Goal: Task Accomplishment & Management: Manage account settings

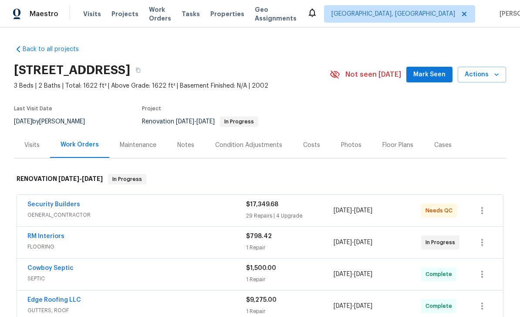
click at [438, 78] on span "Mark Seen" at bounding box center [429, 74] width 32 height 11
click at [220, 211] on span "GENERAL_CONTRACTOR" at bounding box center [136, 214] width 219 height 9
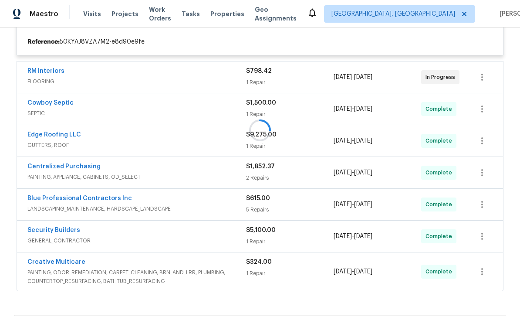
scroll to position [156, 0]
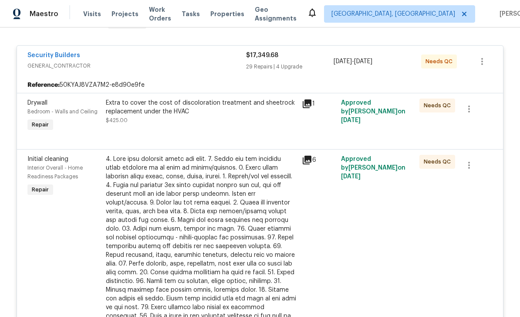
click at [247, 119] on div "Extra to cover the cost of discoloration treatment and sheetrock replacement un…" at bounding box center [201, 111] width 191 height 26
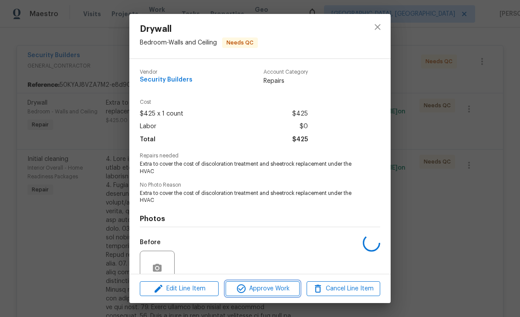
click at [278, 287] on span "Approve Work" at bounding box center [262, 288] width 68 height 11
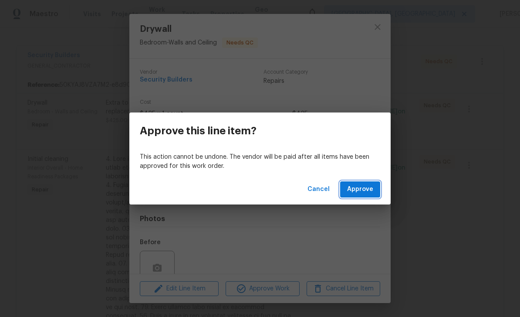
click at [358, 195] on button "Approve" at bounding box center [360, 189] width 40 height 16
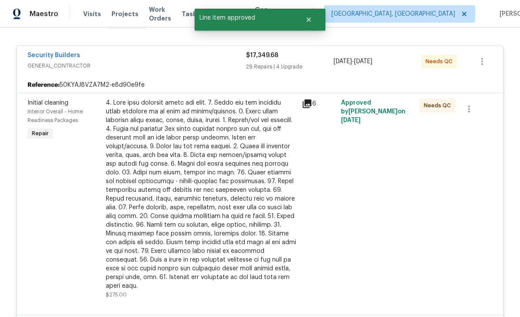
click at [344, 189] on div "Approved by [PERSON_NAME] on [DATE]" at bounding box center [378, 199] width 78 height 206
click at [278, 169] on div at bounding box center [201, 194] width 191 height 192
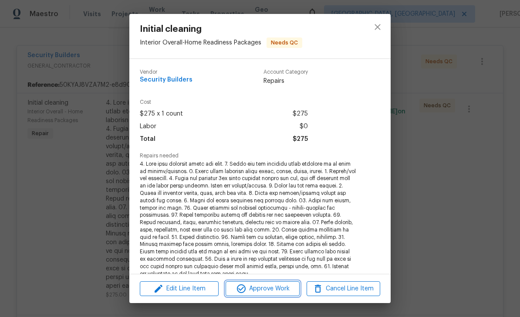
click at [286, 289] on span "Approve Work" at bounding box center [262, 288] width 68 height 11
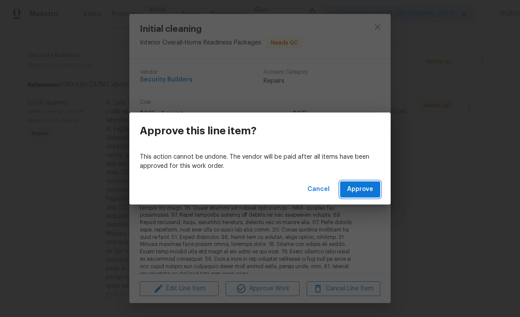
click at [362, 195] on button "Approve" at bounding box center [360, 189] width 40 height 16
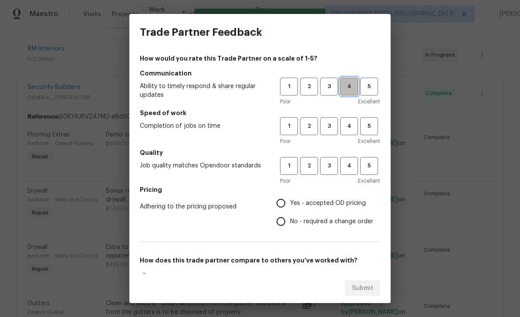
click at [350, 92] on button "4" at bounding box center [349, 87] width 18 height 18
click at [349, 131] on span "4" at bounding box center [349, 126] width 16 height 10
click at [353, 166] on span "4" at bounding box center [349, 166] width 16 height 10
click at [322, 204] on span "Yes - accepted OD pricing" at bounding box center [328, 203] width 76 height 9
click at [290, 204] on input "Yes - accepted OD pricing" at bounding box center [281, 203] width 18 height 18
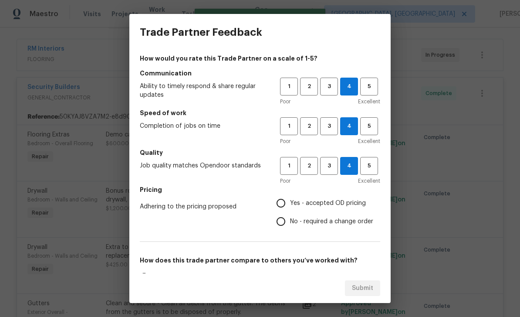
radio input "true"
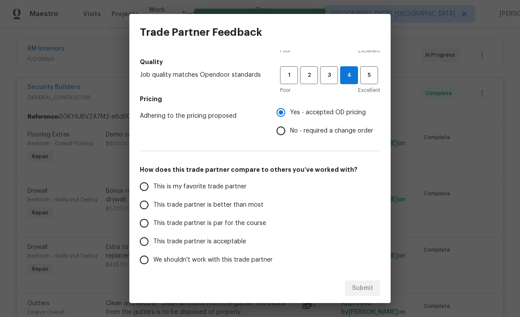
scroll to position [122, 0]
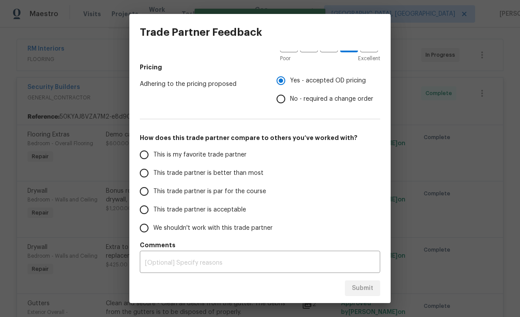
click at [279, 170] on div "This is my favorite trade partner This trade partner is better than most This t…" at bounding box center [260, 191] width 240 height 91
click at [306, 172] on div "This is my favorite trade partner This trade partner is better than most This t…" at bounding box center [260, 191] width 240 height 91
click at [286, 177] on div "This is my favorite trade partner This trade partner is better than most This t…" at bounding box center [260, 191] width 240 height 91
click at [212, 181] on label "This trade partner is better than most" at bounding box center [204, 173] width 138 height 18
click at [153, 181] on input "This trade partner is better than most" at bounding box center [144, 173] width 18 height 18
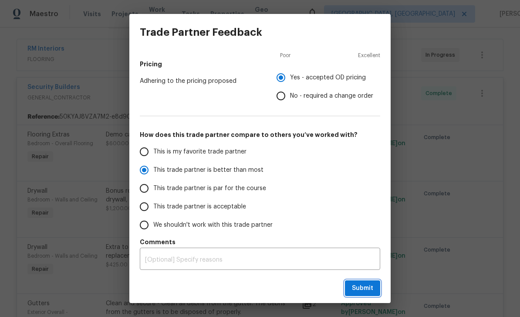
click at [373, 291] on button "Submit" at bounding box center [362, 288] width 35 height 16
radio input "true"
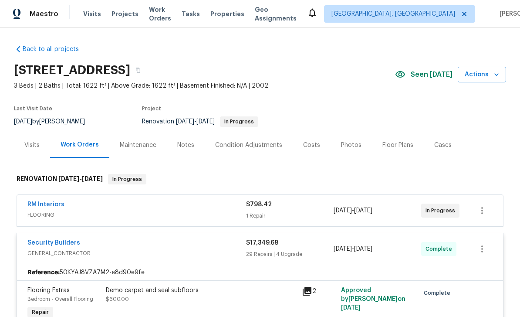
scroll to position [0, 0]
click at [206, 211] on span "FLOORING" at bounding box center [136, 214] width 219 height 9
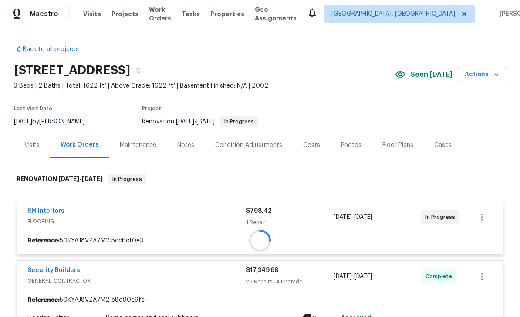
click at [209, 233] on div at bounding box center [260, 241] width 486 height 16
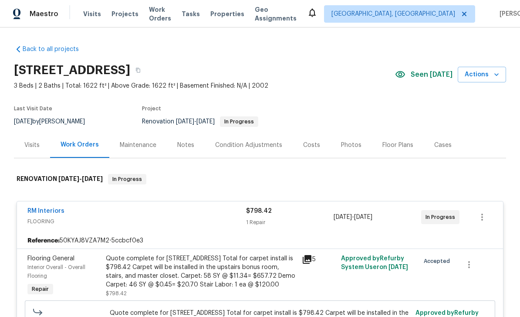
click at [198, 278] on div "Quote complete for [STREET_ADDRESS] Total for carpet install is $798.42 Carpet …" at bounding box center [201, 271] width 191 height 35
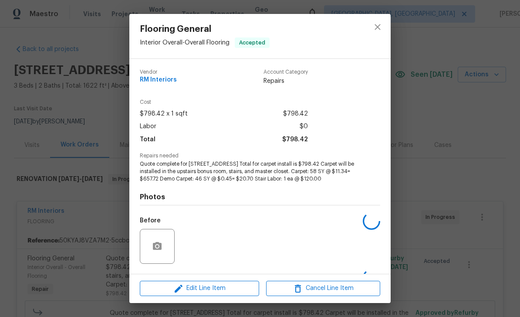
click at [375, 29] on icon "close" at bounding box center [378, 27] width 6 height 6
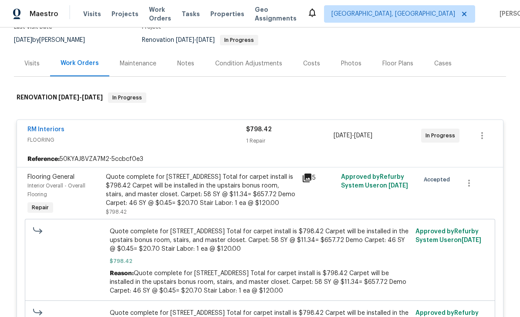
scroll to position [153, 0]
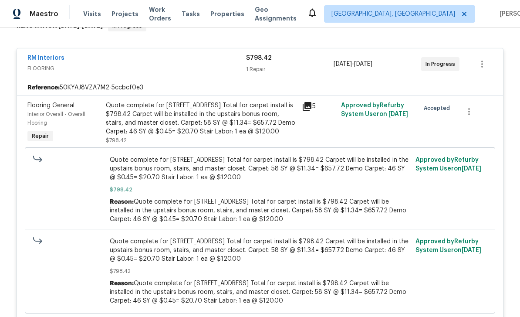
click at [213, 67] on span "FLOORING" at bounding box center [136, 68] width 219 height 9
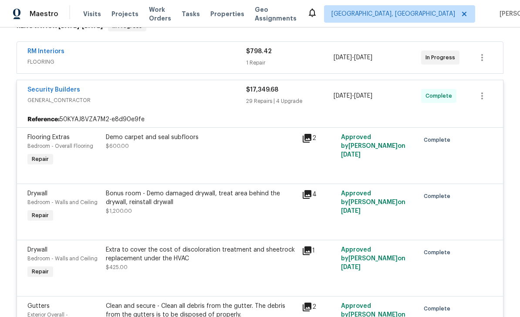
click at [210, 99] on span "GENERAL_CONTRACTOR" at bounding box center [136, 100] width 219 height 9
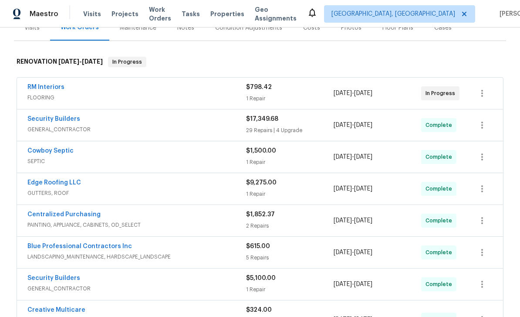
scroll to position [115, 0]
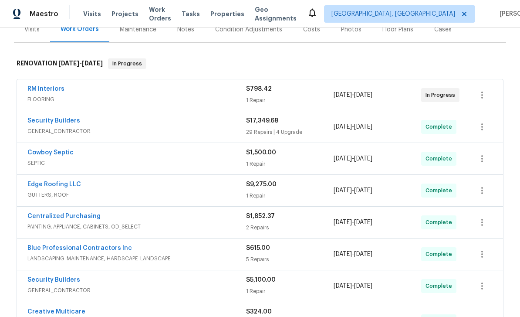
click at [216, 99] on span "FLOORING" at bounding box center [136, 99] width 219 height 9
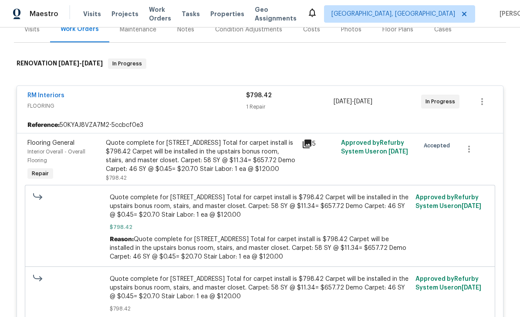
click at [211, 107] on span "FLOORING" at bounding box center [136, 106] width 219 height 9
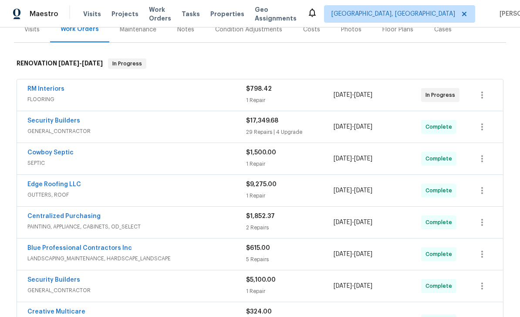
click at [55, 97] on span "FLOORING" at bounding box center [136, 99] width 219 height 9
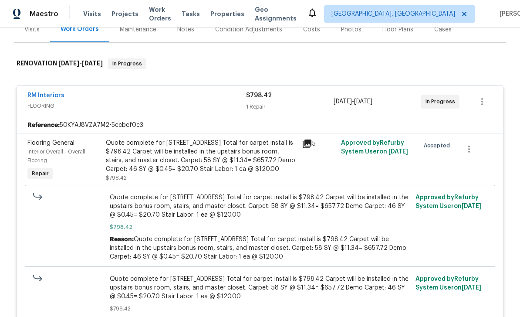
click at [321, 222] on div "Quote complete for [STREET_ADDRESS] Total for carpet install is $798.42 Carpet …" at bounding box center [260, 227] width 301 height 68
click at [330, 217] on span "Quote complete for [STREET_ADDRESS] Total for carpet install is $798.42 Carpet …" at bounding box center [260, 206] width 301 height 26
click at [284, 290] on span "Quote complete for [STREET_ADDRESS] Total for carpet install is $798.42 Carpet …" at bounding box center [260, 287] width 301 height 26
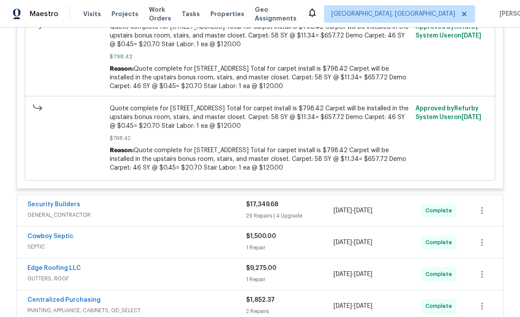
scroll to position [287, 0]
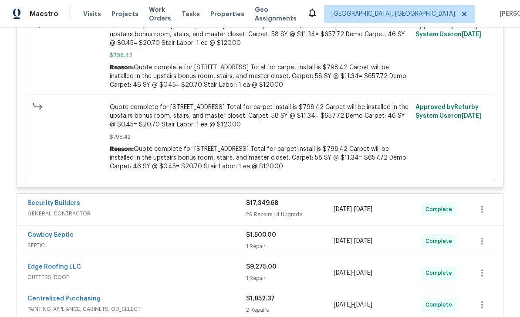
click at [341, 143] on div "Quote complete for [STREET_ADDRESS] Total for carpet install is $798.42 Carpet …" at bounding box center [260, 137] width 301 height 68
click at [343, 128] on span "Quote complete for [STREET_ADDRESS] Total for carpet install is $798.42 Carpet …" at bounding box center [260, 116] width 301 height 26
click at [349, 64] on div "Reason: Quote complete for [STREET_ADDRESS]. Total for carpet install is $798.4…" at bounding box center [260, 76] width 301 height 26
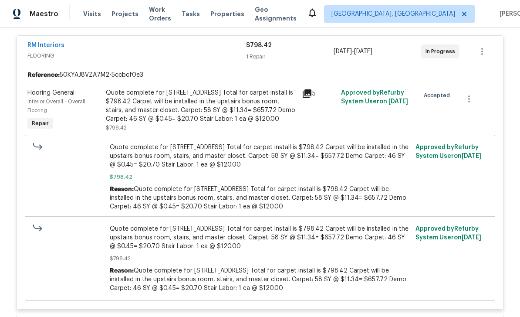
scroll to position [165, 0]
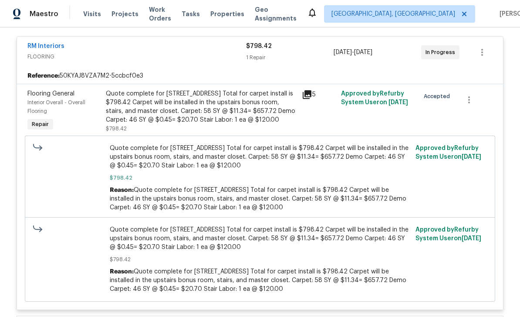
click at [322, 114] on div "5" at bounding box center [318, 111] width 39 height 49
click at [476, 97] on button "button" at bounding box center [469, 99] width 21 height 21
click at [464, 147] on div at bounding box center [260, 158] width 520 height 317
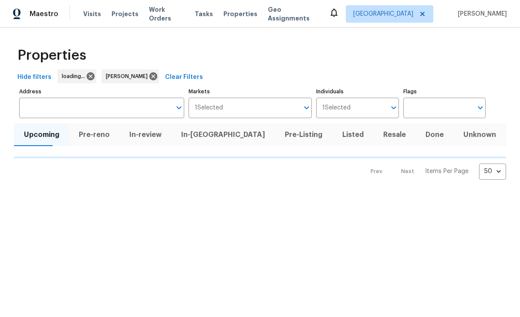
type input "50"
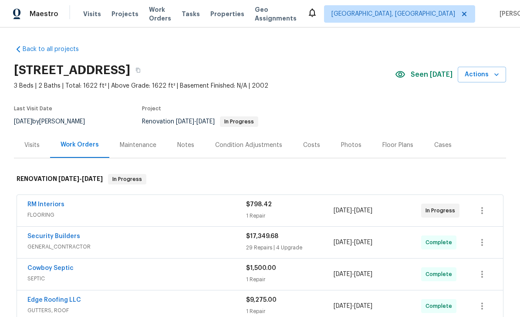
click at [353, 146] on div "Photos" at bounding box center [351, 145] width 20 height 9
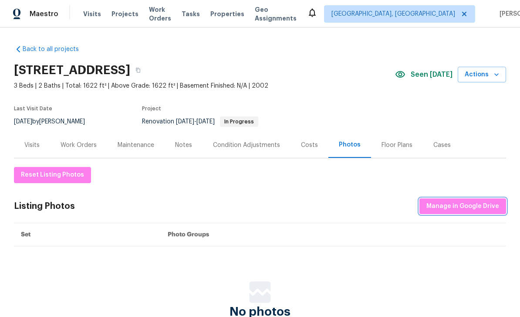
click at [440, 202] on span "Manage in Google Drive" at bounding box center [463, 206] width 73 height 11
